Goal: Check status: Check status

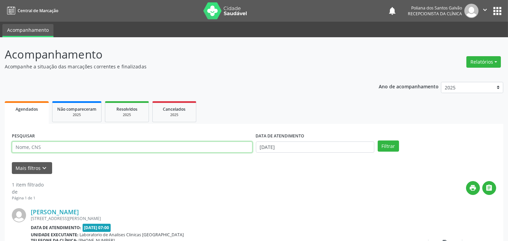
click at [99, 149] on input "text" at bounding box center [132, 148] width 241 height 12
type input "[PERSON_NAME]"
click at [378, 141] on button "Filtrar" at bounding box center [388, 147] width 21 height 12
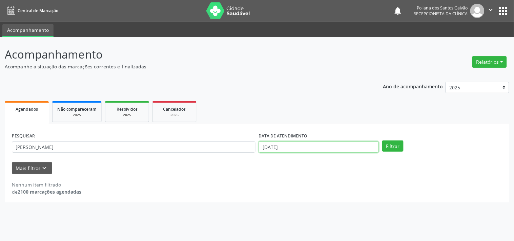
click at [325, 148] on input "[DATE]" at bounding box center [319, 148] width 120 height 12
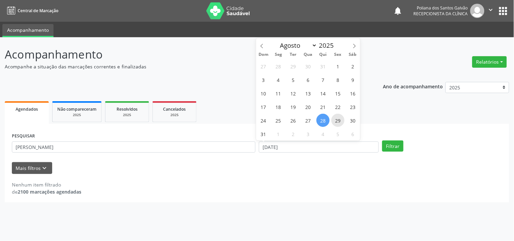
click at [337, 122] on span "29" at bounding box center [337, 120] width 13 height 13
type input "[DATE]"
click at [337, 122] on span "29" at bounding box center [337, 120] width 13 height 13
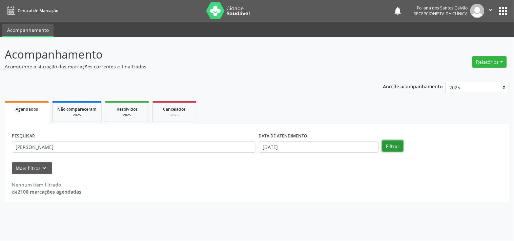
click at [387, 144] on button "Filtrar" at bounding box center [392, 147] width 21 height 12
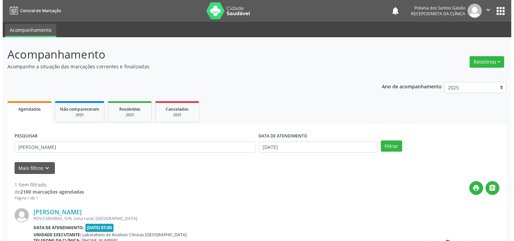
scroll to position [63, 0]
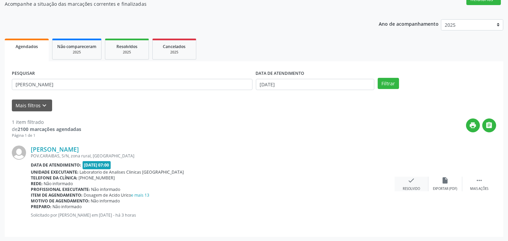
click at [412, 180] on icon "check" at bounding box center [411, 180] width 7 height 7
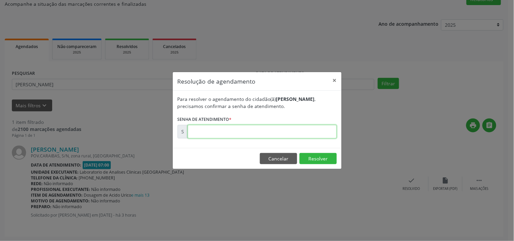
click at [316, 132] on input "text" at bounding box center [262, 132] width 149 height 14
type input "00174110"
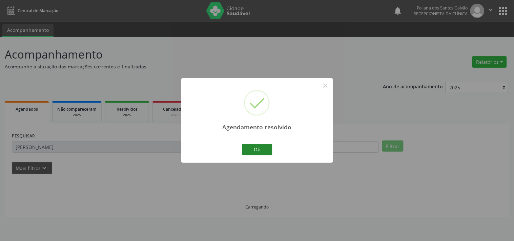
scroll to position [0, 0]
click at [263, 152] on button "Ok" at bounding box center [257, 150] width 30 height 12
